Goal: Information Seeking & Learning: Learn about a topic

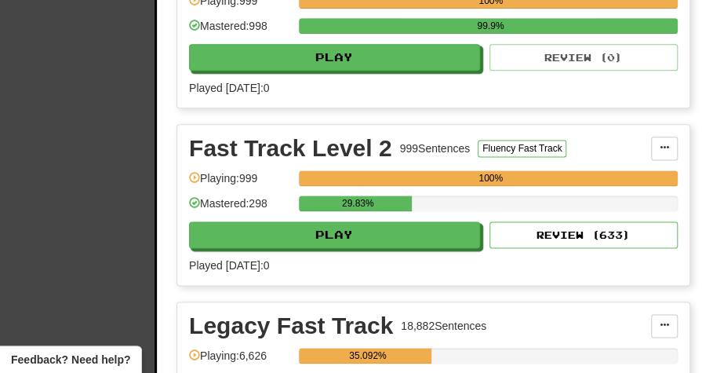
scroll to position [657, 0]
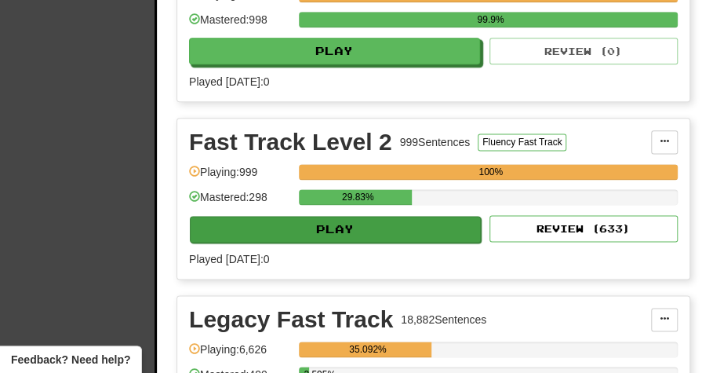
click at [290, 227] on button "Play" at bounding box center [335, 229] width 291 height 27
select select "**"
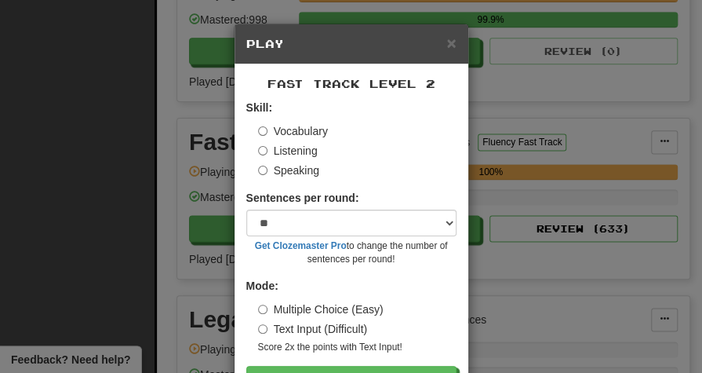
click at [125, 180] on div "× Play Fast Track Level 2 Skill: Vocabulary Listening Speaking Sentences per ro…" at bounding box center [351, 186] width 702 height 373
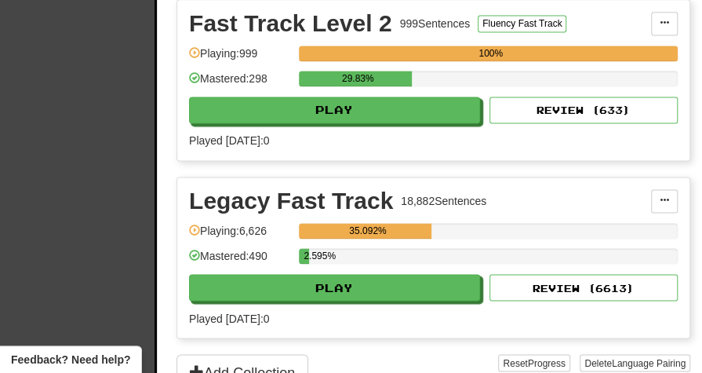
scroll to position [777, 0]
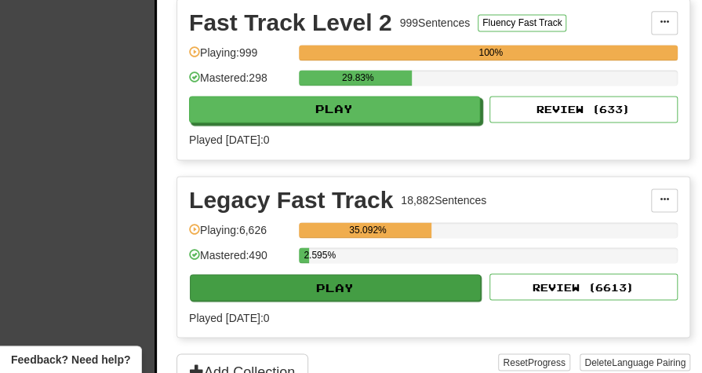
click at [310, 288] on button "Play" at bounding box center [335, 287] width 291 height 27
select select "**"
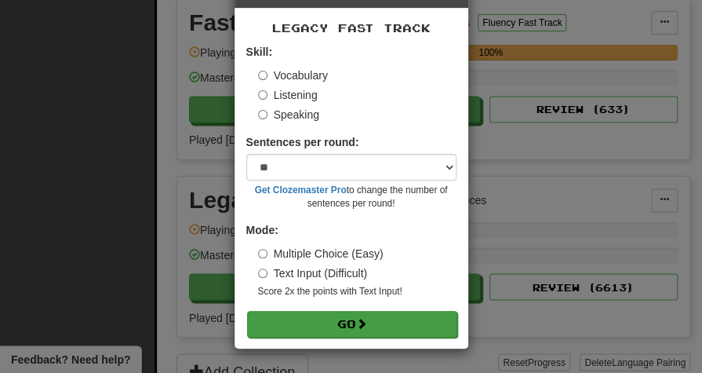
scroll to position [57, 0]
click at [336, 326] on button "Go" at bounding box center [352, 324] width 210 height 27
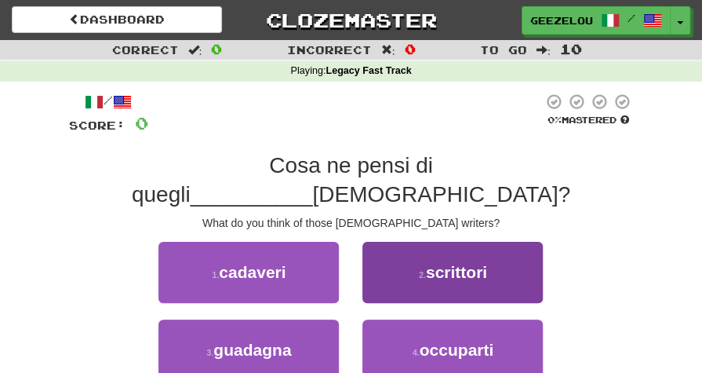
click at [455, 263] on span "scrittori" at bounding box center [456, 272] width 61 height 18
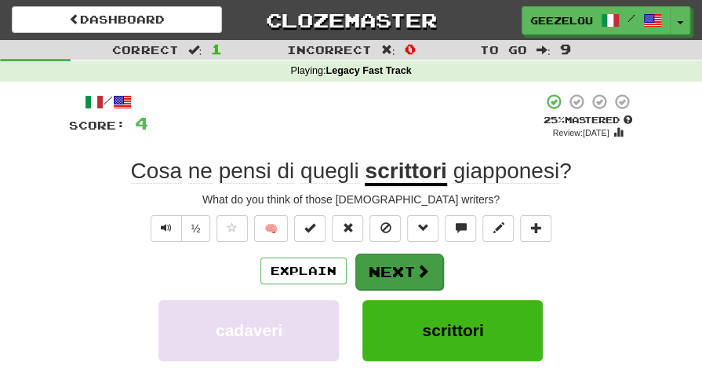
click at [395, 268] on button "Next" at bounding box center [399, 271] width 88 height 36
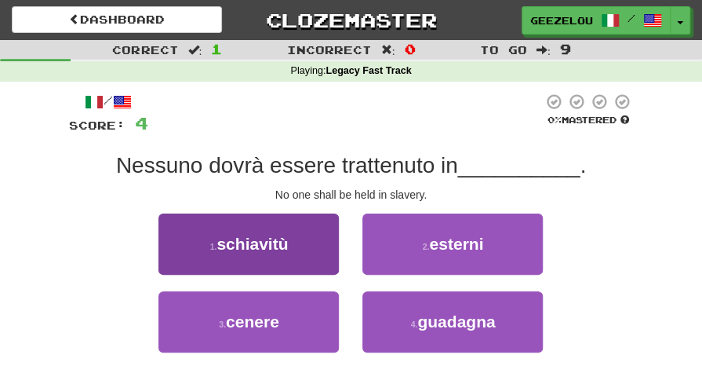
click at [312, 251] on button "1 . schiavitù" at bounding box center [248, 243] width 180 height 61
